Goal: Use online tool/utility: Utilize a website feature to perform a specific function

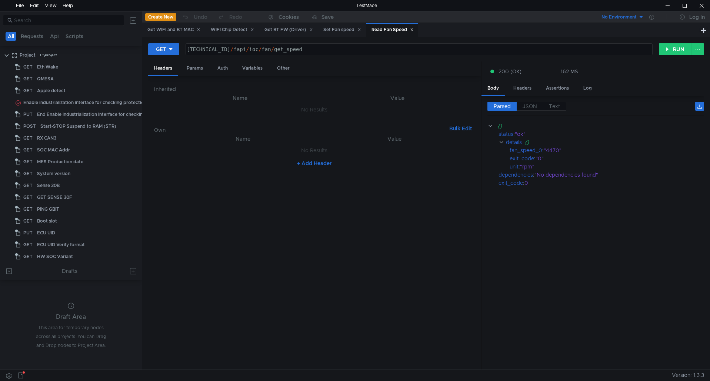
scroll to position [111, 0]
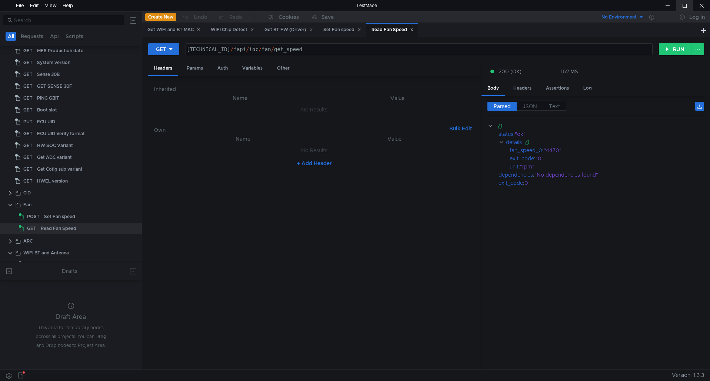
click at [683, 6] on div at bounding box center [684, 5] width 17 height 11
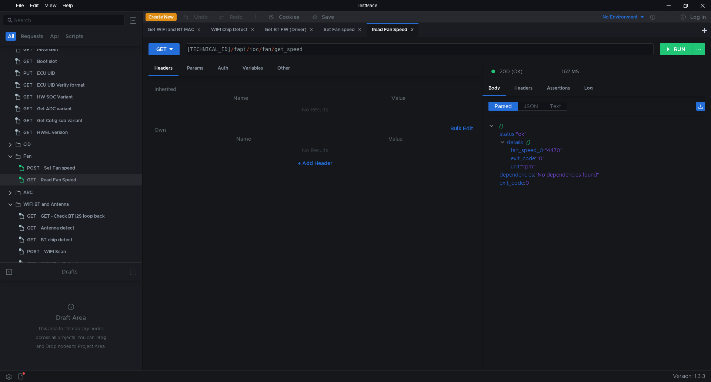
scroll to position [0, 0]
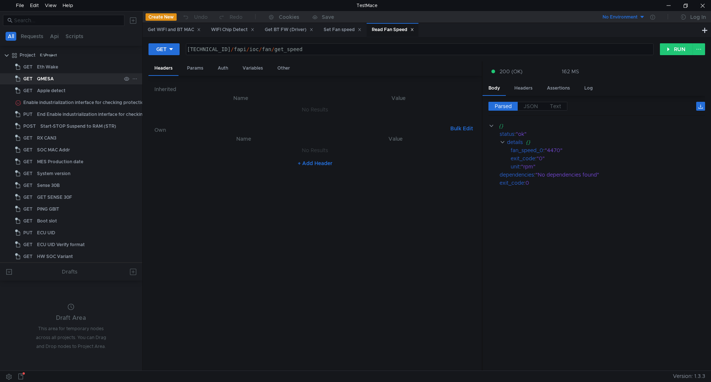
click at [52, 76] on div "QMESA" at bounding box center [45, 78] width 17 height 11
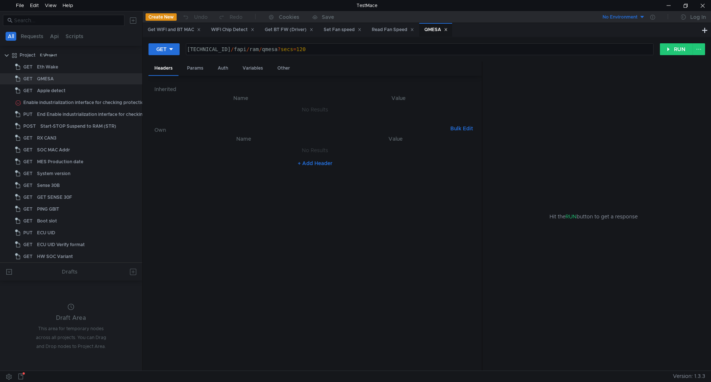
click at [168, 16] on button "Create New" at bounding box center [161, 16] width 31 height 7
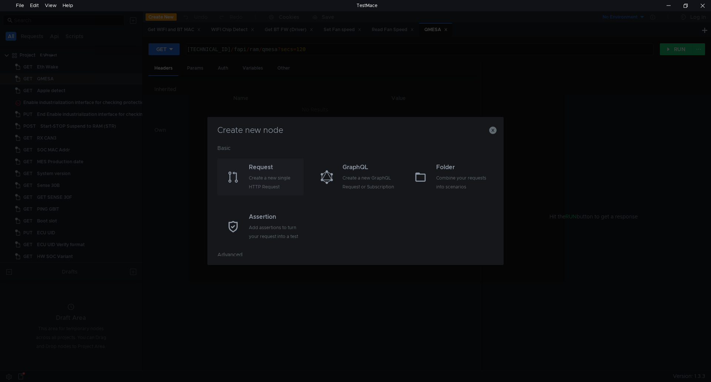
click at [267, 178] on div "Create a new single HTTP Request" at bounding box center [275, 183] width 53 height 18
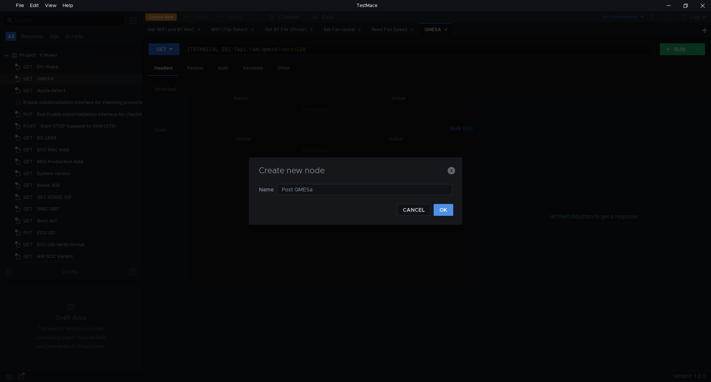
type input "Post QMESa"
click at [445, 210] on button "OK" at bounding box center [444, 210] width 20 height 12
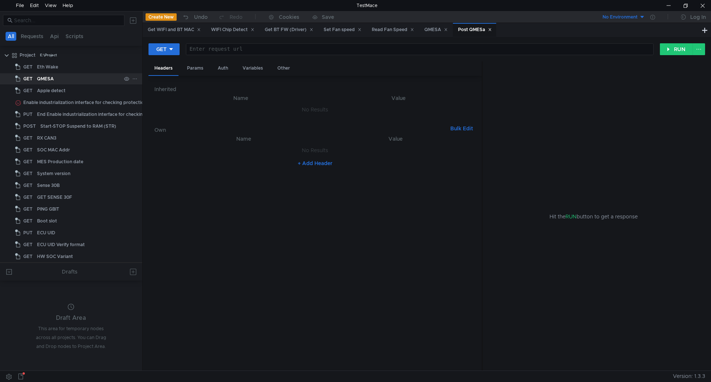
click at [64, 77] on div "QMESA" at bounding box center [79, 78] width 84 height 11
click at [436, 30] on div "QMESA" at bounding box center [435, 30] width 23 height 8
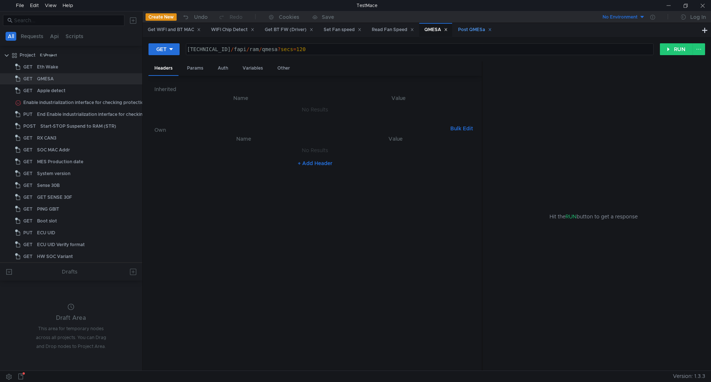
click at [479, 30] on div "Post QMESa" at bounding box center [475, 30] width 34 height 8
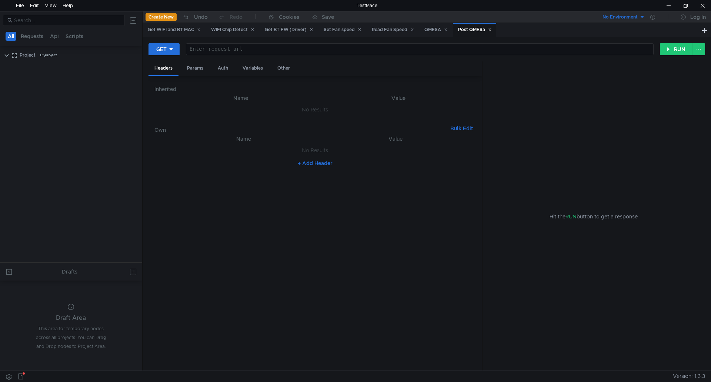
scroll to position [430, 0]
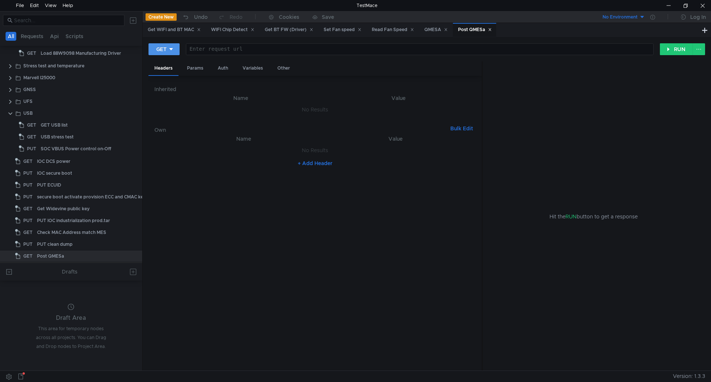
click at [173, 49] on icon at bounding box center [170, 49] width 5 height 5
click at [159, 77] on li "POST" at bounding box center [164, 77] width 32 height 12
click at [235, 45] on div "Enter request url" at bounding box center [421, 49] width 463 height 11
paste textarea "169.254.8.177:8080/fapi/ram/qmesa?secs=120"
type textarea "169.254.8.177:8080/fapi/ram/qmesa?secs=120"
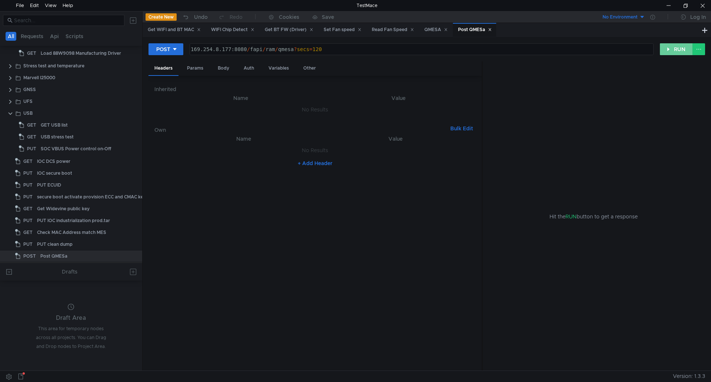
click at [681, 50] on button "RUN" at bounding box center [676, 49] width 33 height 12
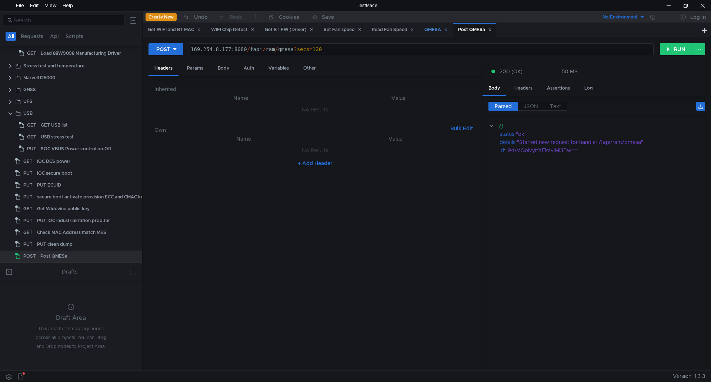
click at [440, 29] on div "QMESA" at bounding box center [435, 30] width 23 height 8
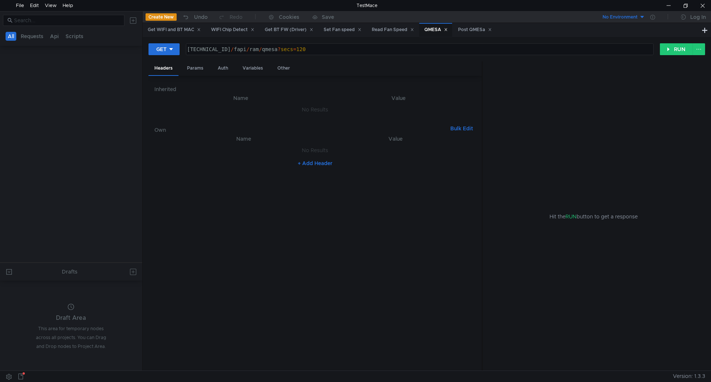
scroll to position [0, 0]
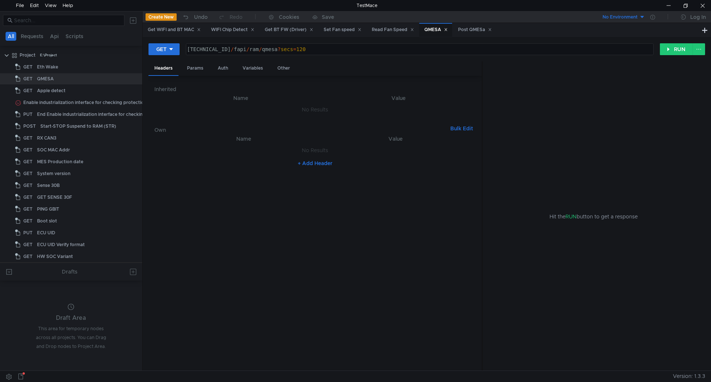
click at [440, 29] on div "QMESA" at bounding box center [435, 30] width 23 height 8
click at [680, 51] on button "RUN" at bounding box center [676, 49] width 33 height 12
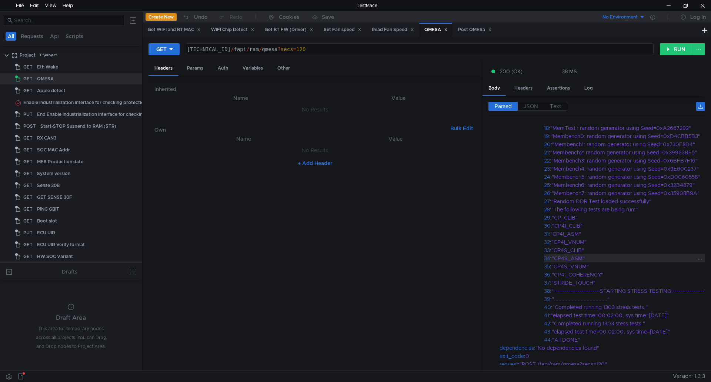
scroll to position [257, 0]
